Goal: Check status

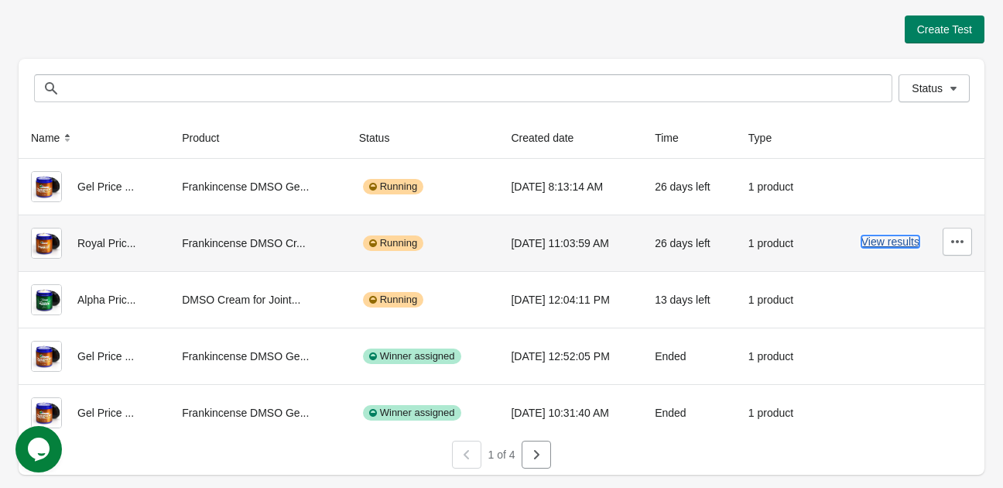
click at [877, 246] on button "View results" at bounding box center [890, 241] width 58 height 12
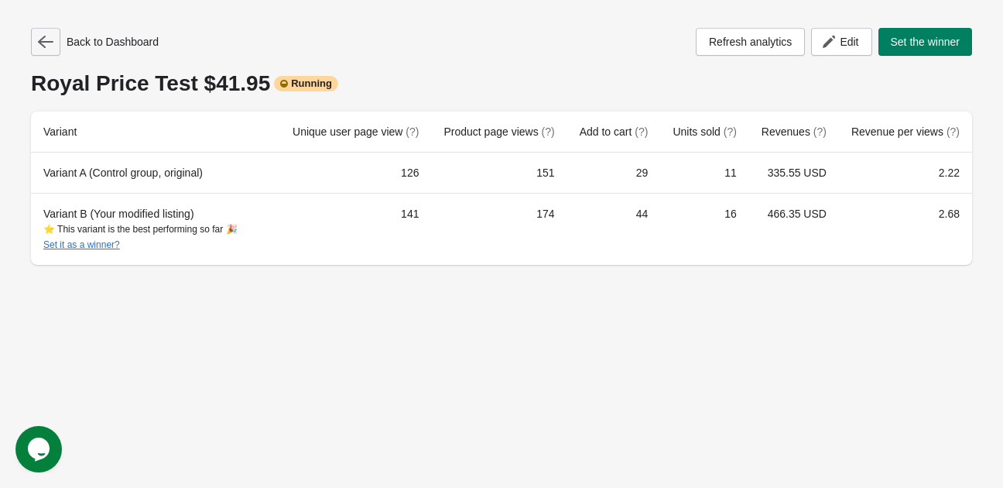
click at [39, 46] on icon "button" at bounding box center [45, 41] width 15 height 15
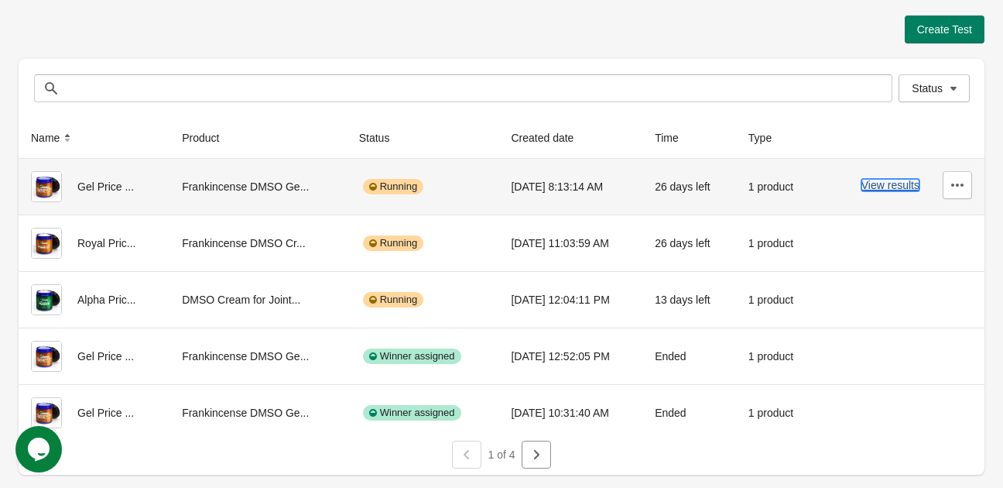
click at [898, 186] on button "View results" at bounding box center [890, 185] width 58 height 12
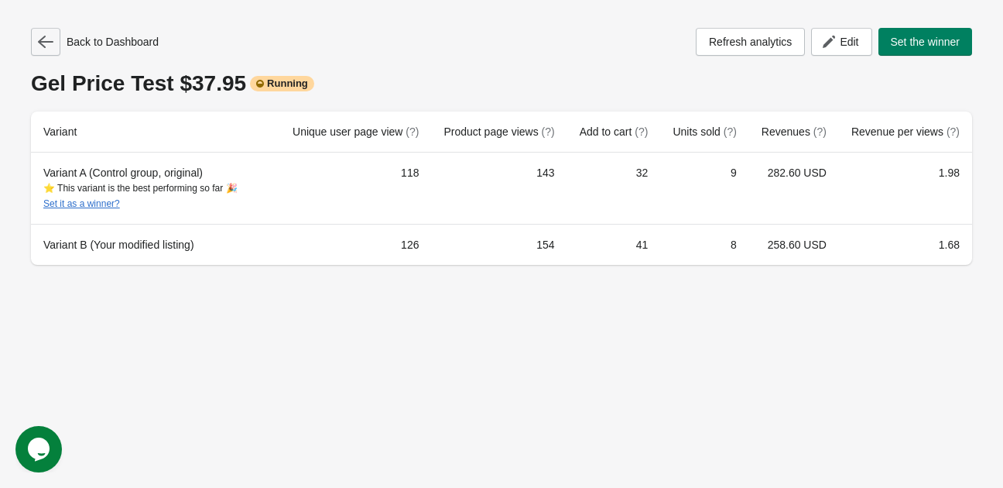
click at [31, 39] on button "button" at bounding box center [45, 42] width 29 height 28
